Goal: Subscribe to service/newsletter

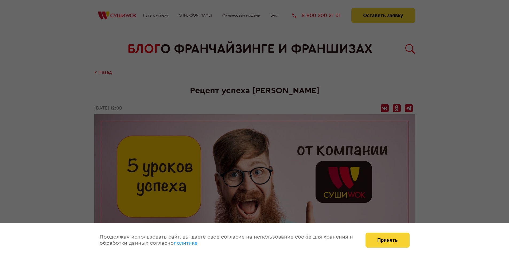
scroll to position [487, 0]
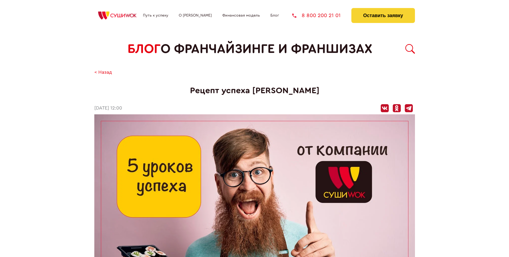
scroll to position [222, 0]
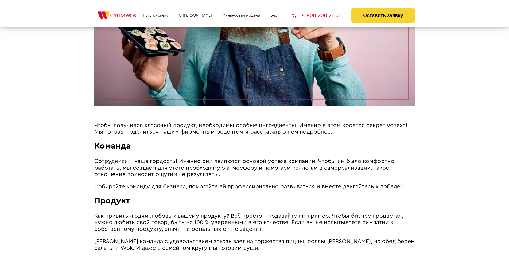
click at [249, 124] on span "Чтобы получился классный продукт, необходимы особые ингредиенты. Именно в этом …" at bounding box center [250, 129] width 313 height 12
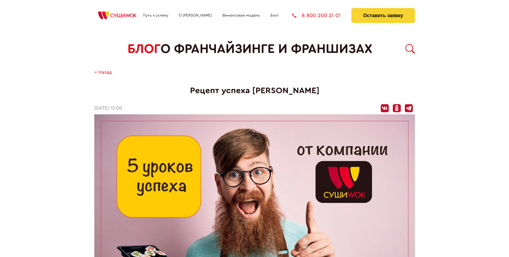
scroll to position [487, 0]
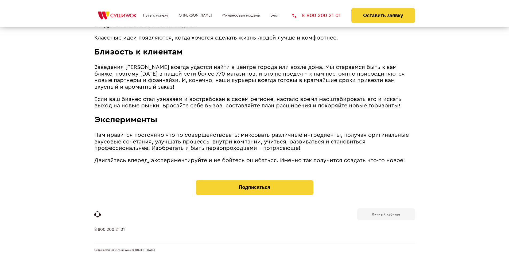
click at [386, 214] on b "Личный кабинет" at bounding box center [386, 214] width 28 height 3
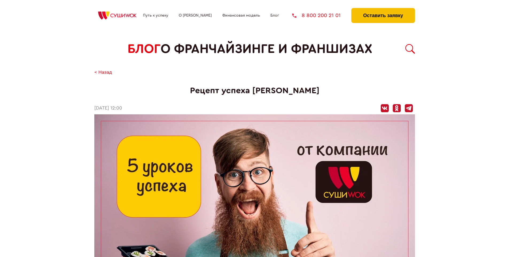
click at [383, 9] on button "Оставить заявку" at bounding box center [383, 15] width 63 height 15
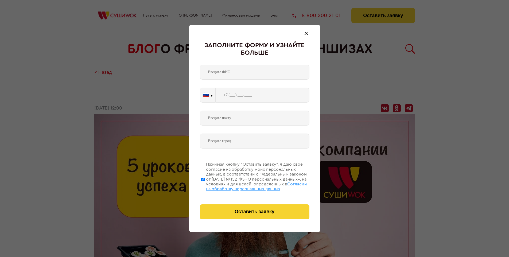
click at [248, 186] on span "Согласии на обработку персональных данных" at bounding box center [256, 186] width 101 height 9
click at [205, 186] on input "Нажимая кнопку “Оставить заявку”, я даю свое согласие на обработку моих персона…" at bounding box center [202, 179] width 3 height 43
checkbox input "false"
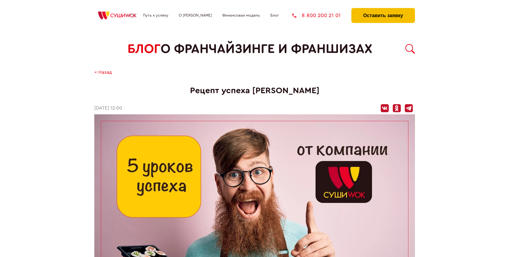
click at [383, 9] on button "Оставить заявку" at bounding box center [383, 15] width 63 height 15
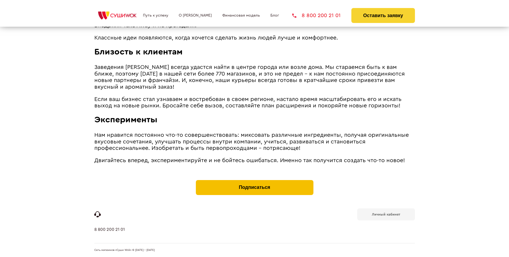
click at [255, 181] on button "Подписаться" at bounding box center [255, 187] width 118 height 15
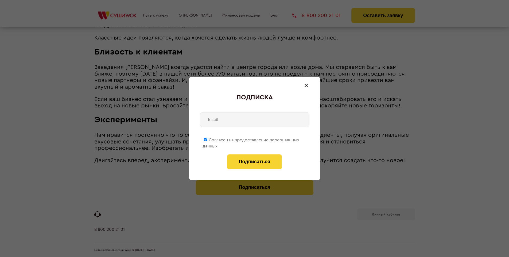
click at [251, 139] on span "Согласен на предоставление персональных данных" at bounding box center [251, 143] width 97 height 10
click at [207, 139] on input "Согласен на предоставление персональных данных" at bounding box center [205, 139] width 3 height 3
checkbox input "false"
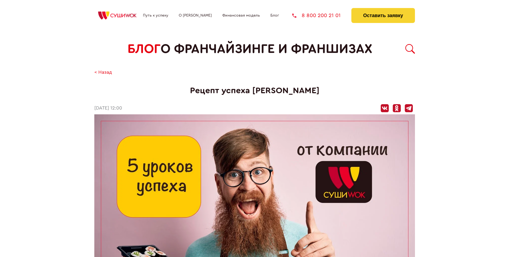
scroll to position [487, 0]
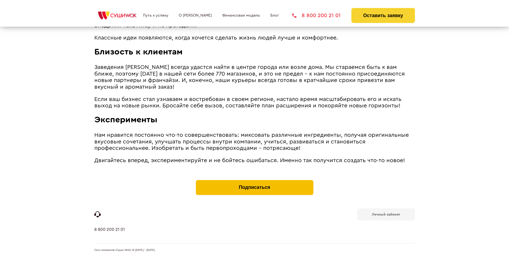
click at [255, 181] on button "Подписаться" at bounding box center [255, 187] width 118 height 15
